Goal: Transaction & Acquisition: Purchase product/service

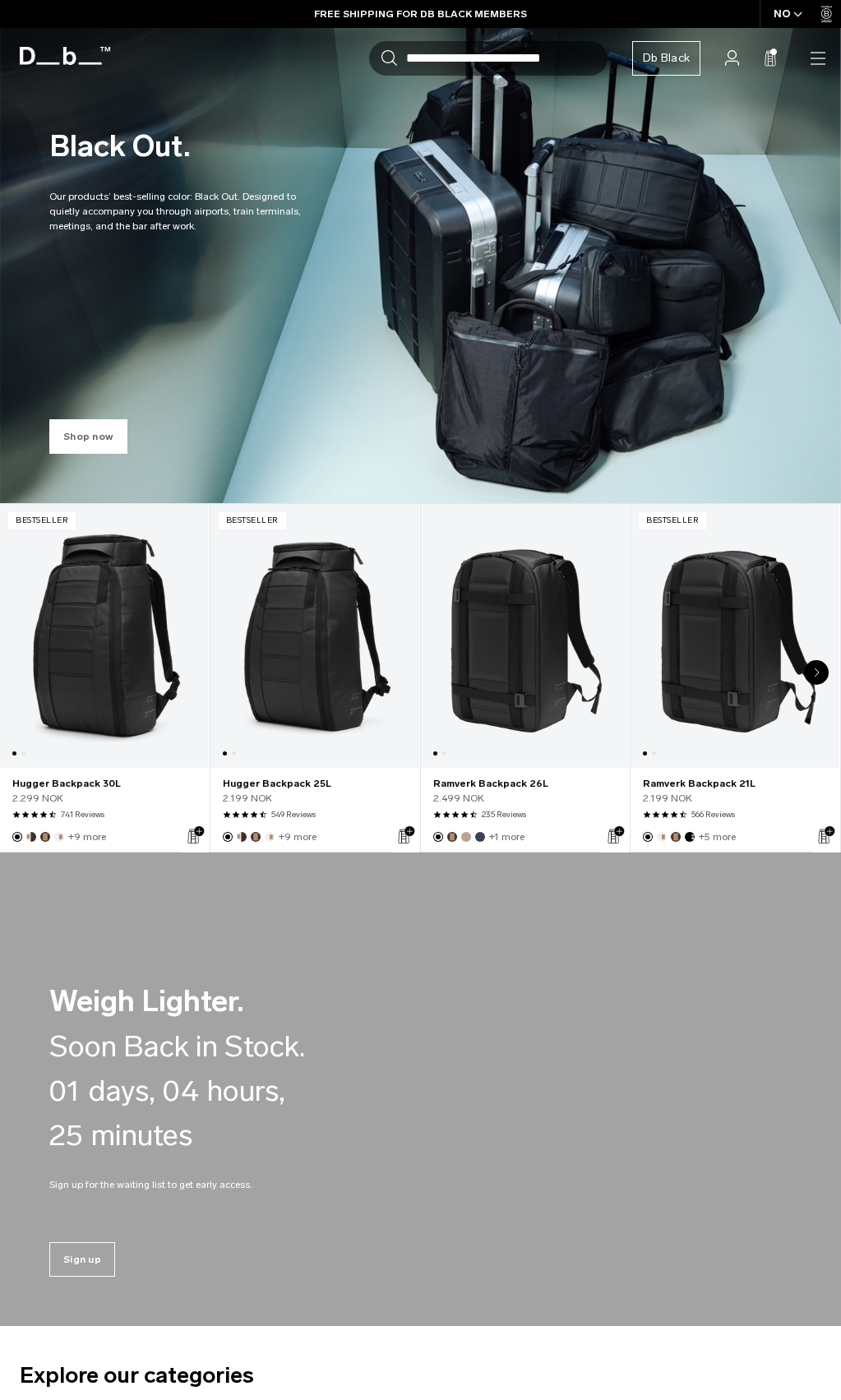
click at [94, 428] on link "Shop now" at bounding box center [88, 437] width 78 height 34
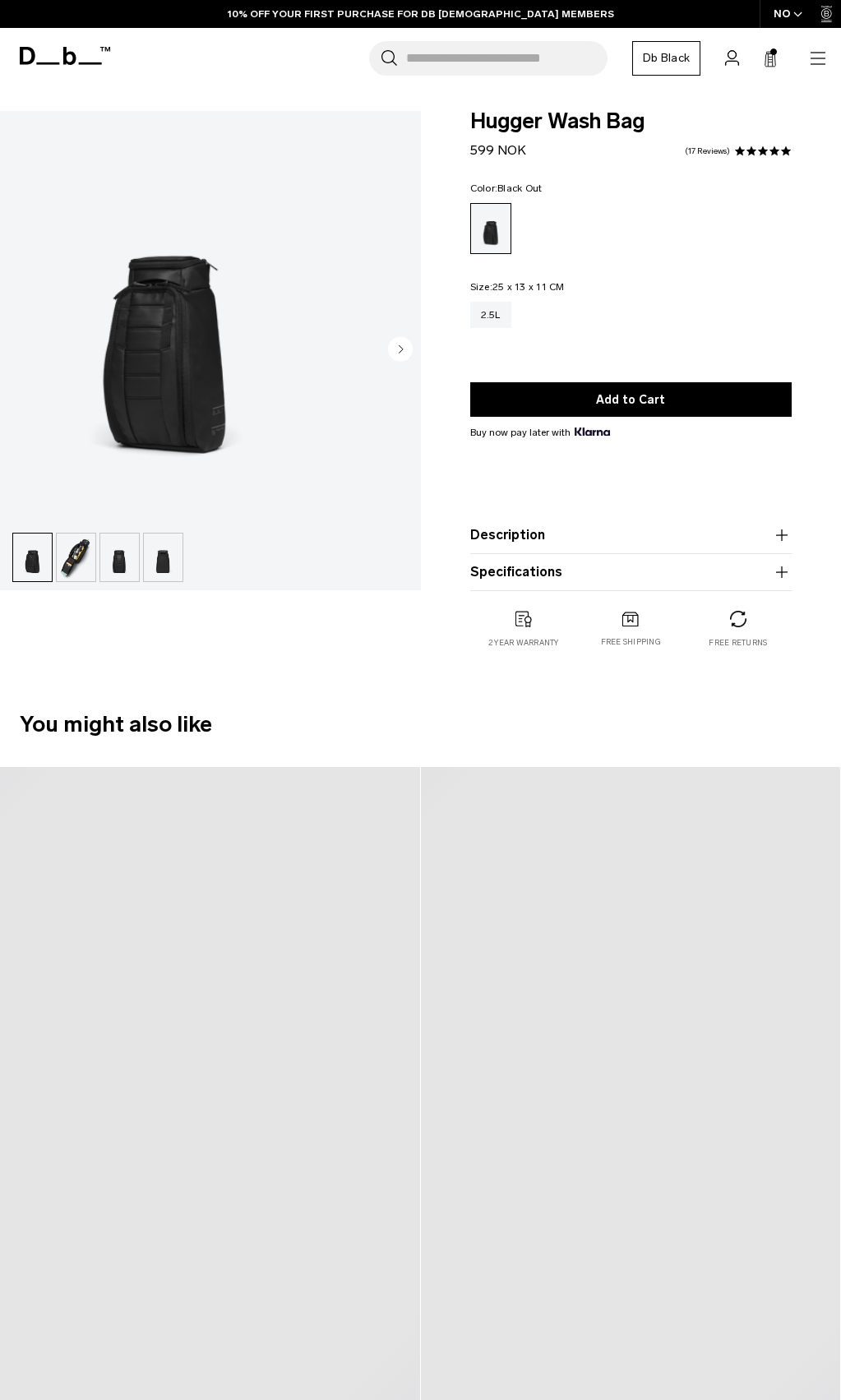
click at [68, 534] on img "button" at bounding box center [76, 557] width 39 height 48
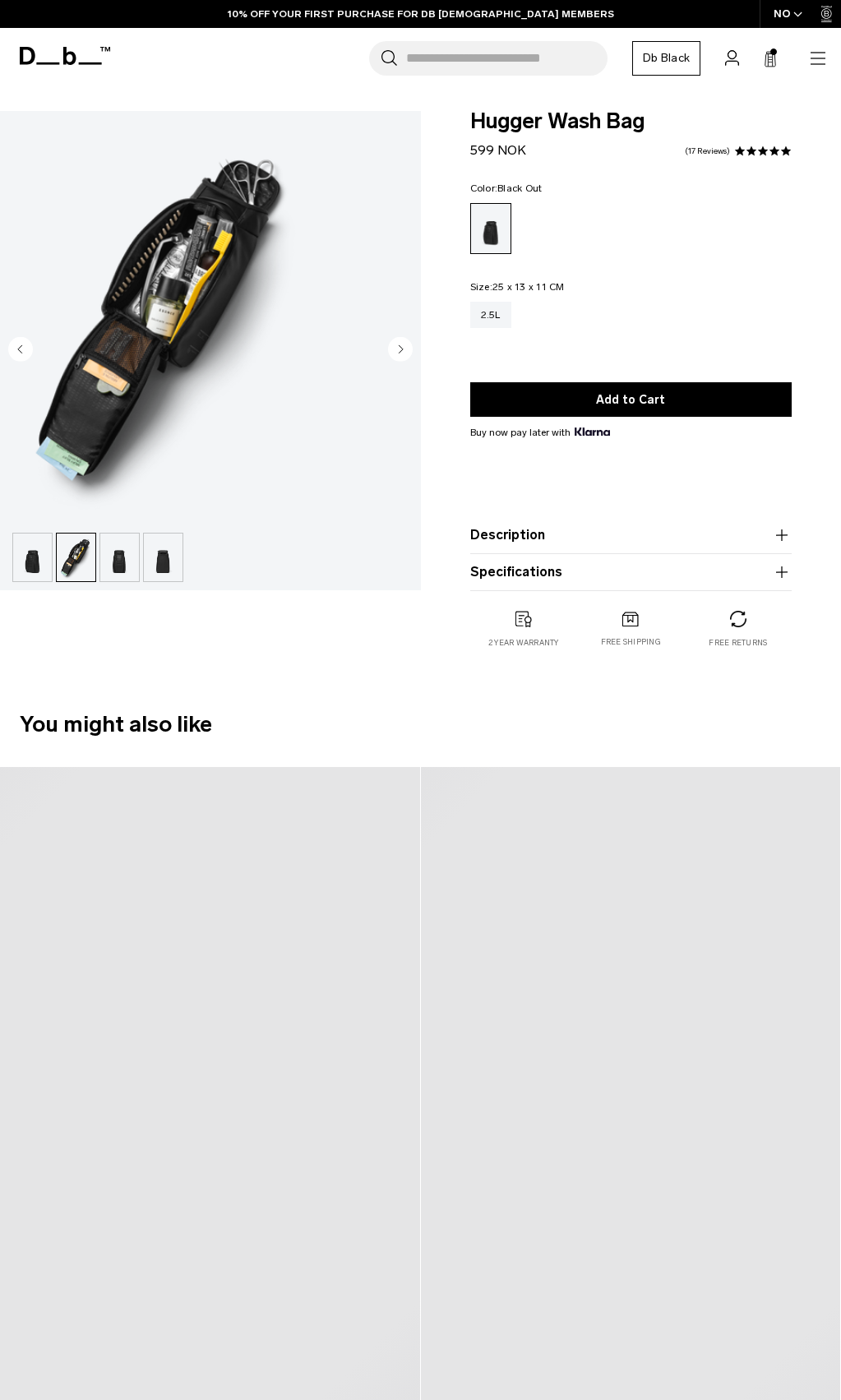
click at [301, 302] on img "2 / 4" at bounding box center [166, 318] width 331 height 414
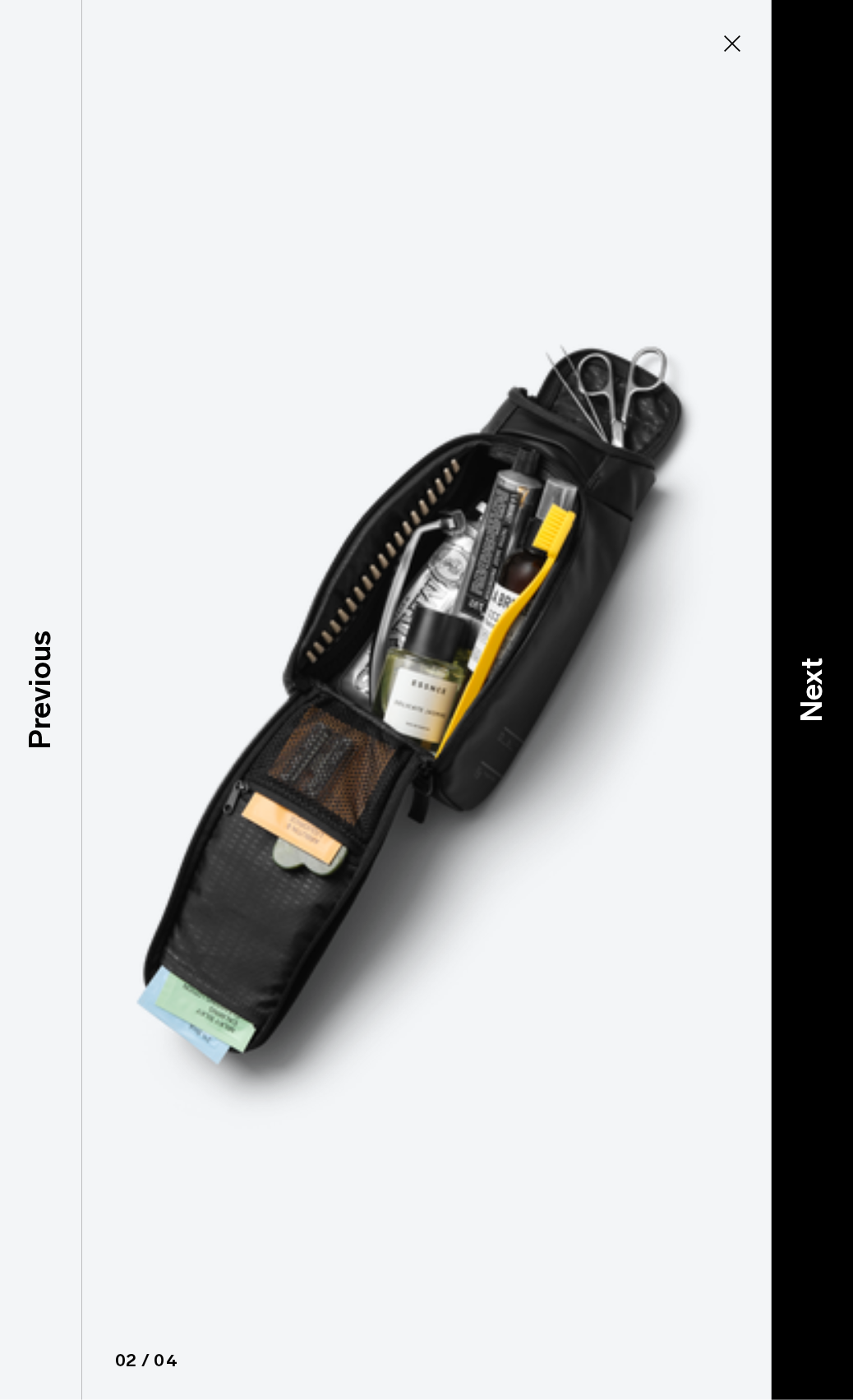
click at [806, 671] on p "Next" at bounding box center [812, 690] width 45 height 65
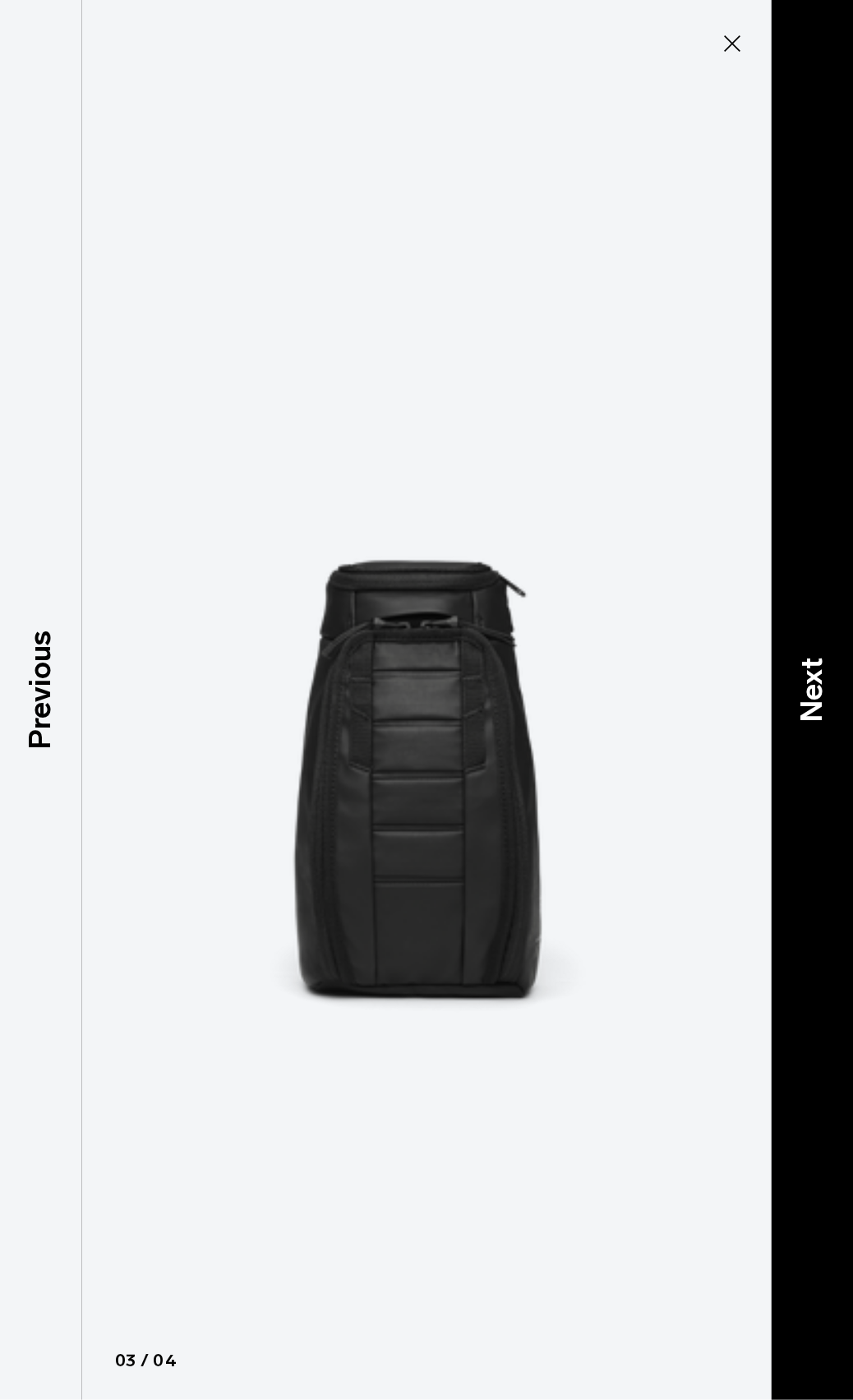
click at [806, 671] on p "Next" at bounding box center [812, 690] width 45 height 65
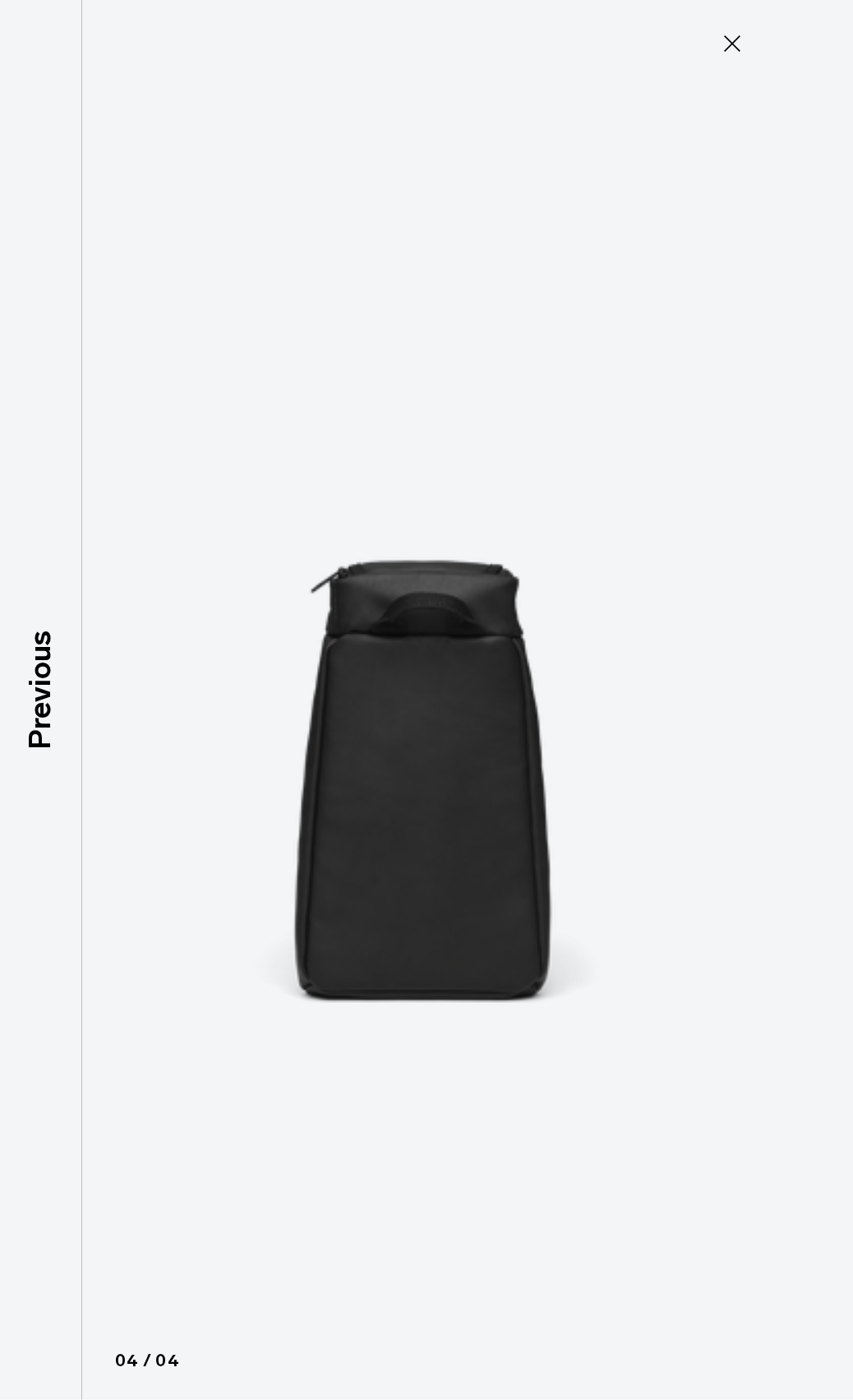
click at [731, 42] on icon at bounding box center [732, 44] width 27 height 27
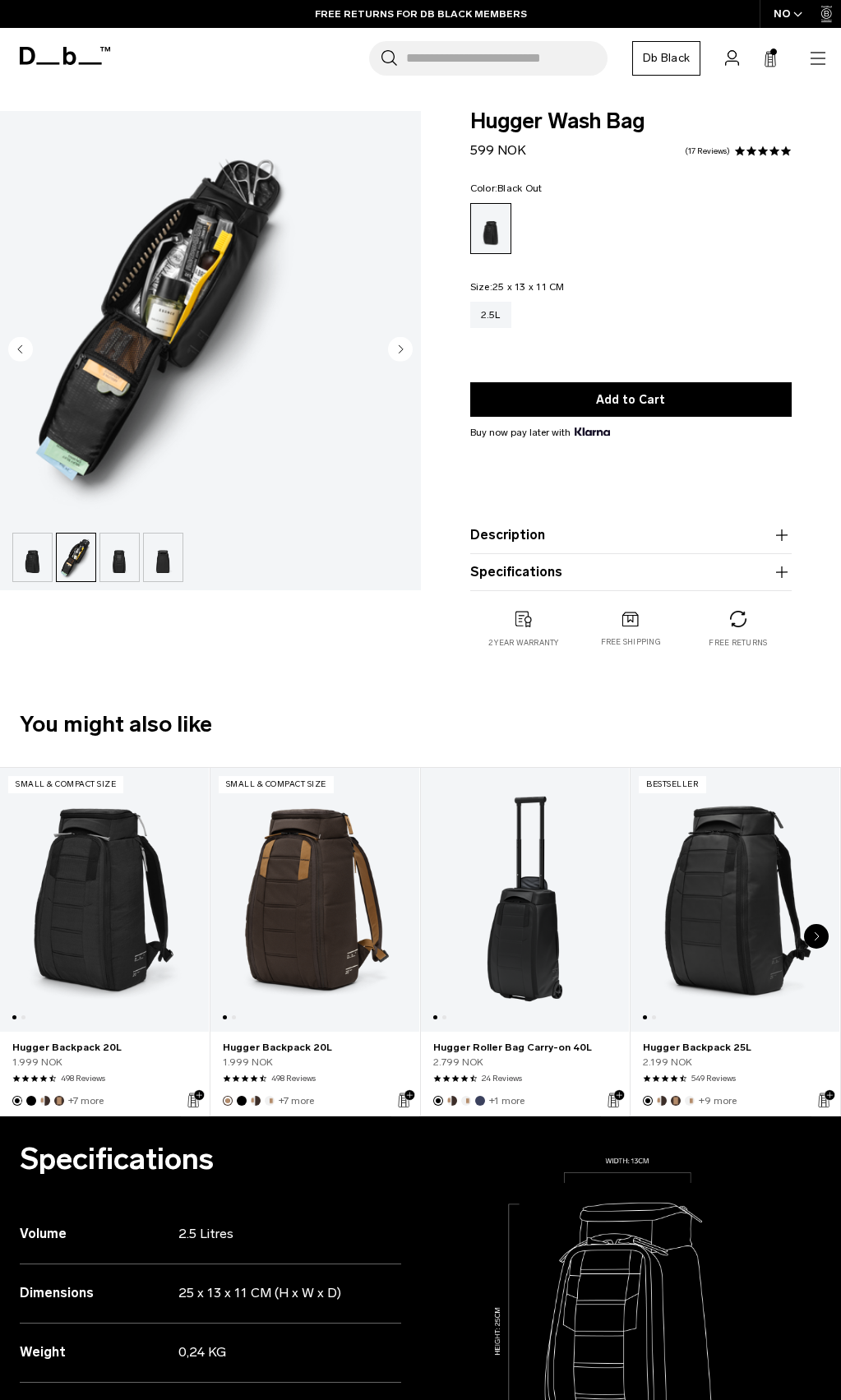
click at [773, 62] on icon at bounding box center [771, 59] width 13 height 16
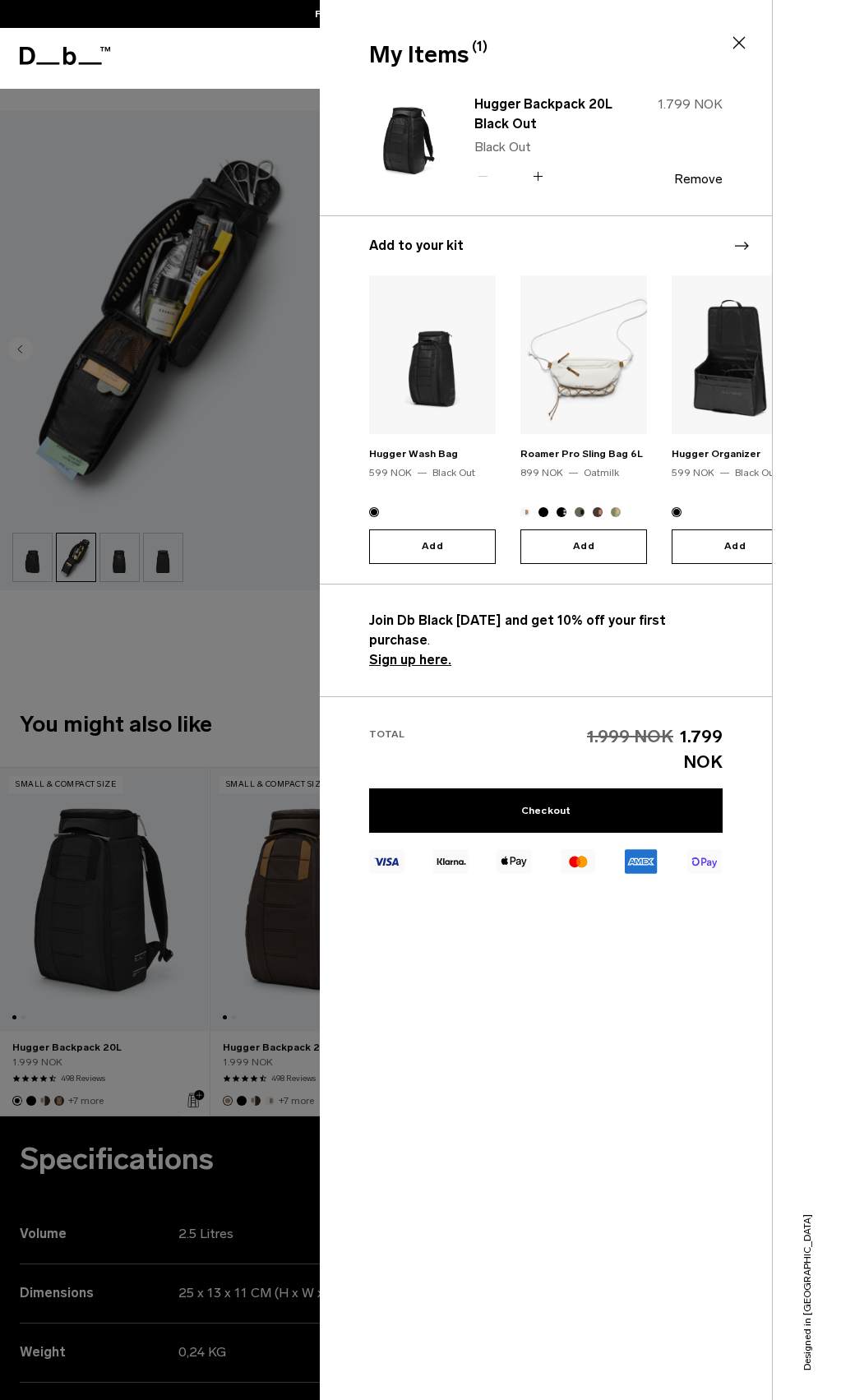
click at [194, 675] on div at bounding box center [420, 700] width 841 height 1400
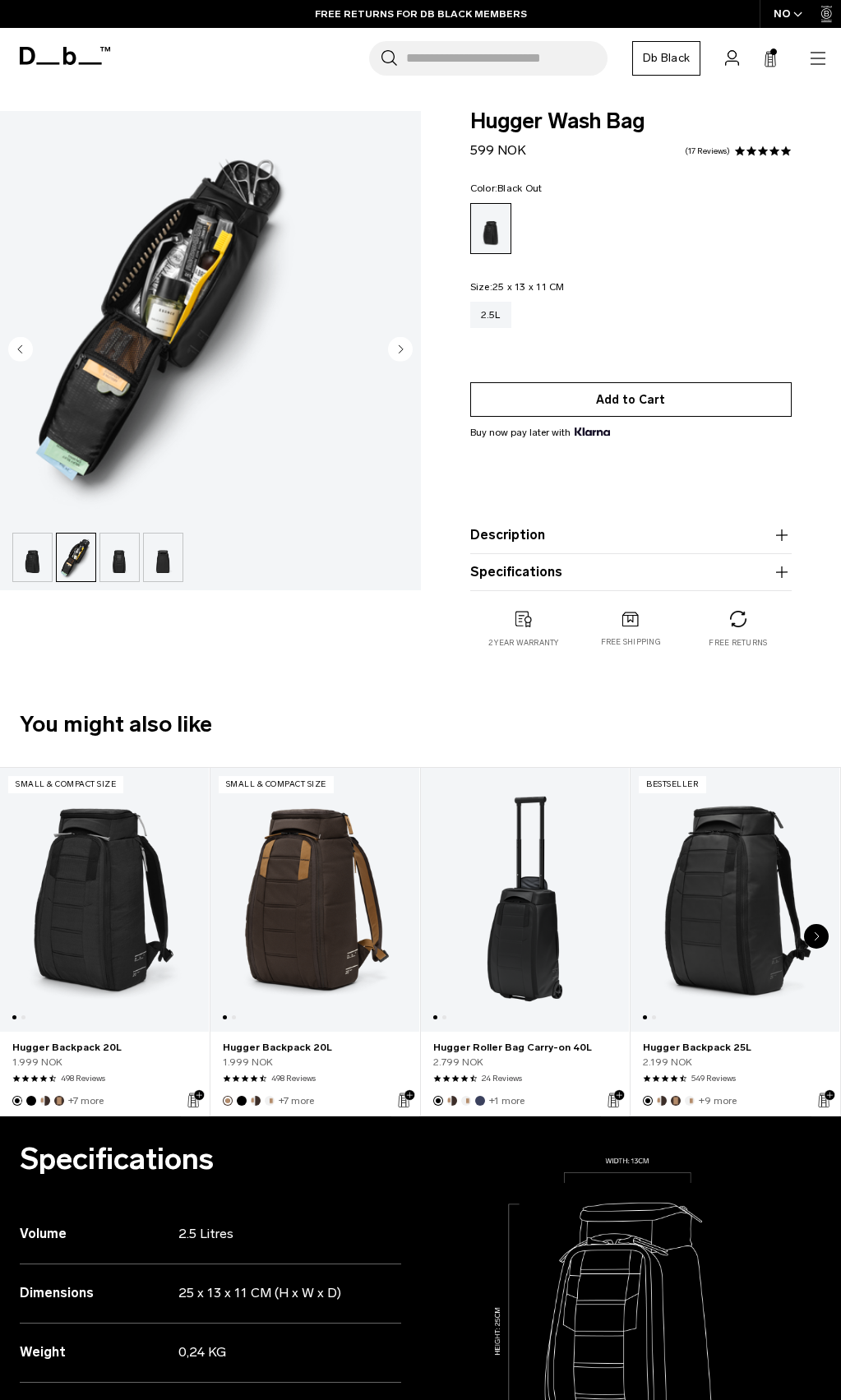
click at [624, 391] on button "Add to Cart" at bounding box center [631, 399] width 323 height 34
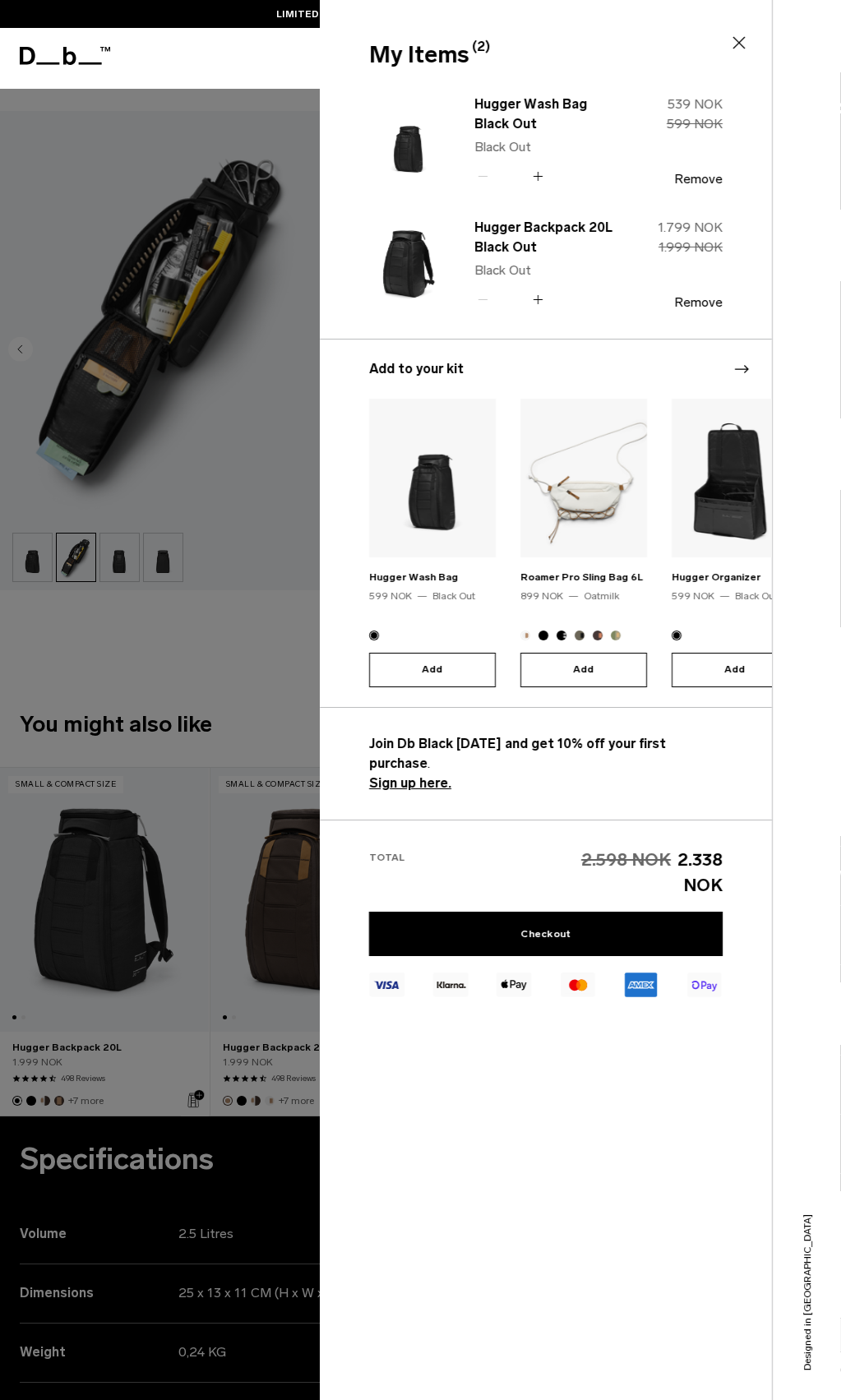
click at [211, 655] on div at bounding box center [420, 700] width 841 height 1400
